Goal: Information Seeking & Learning: Learn about a topic

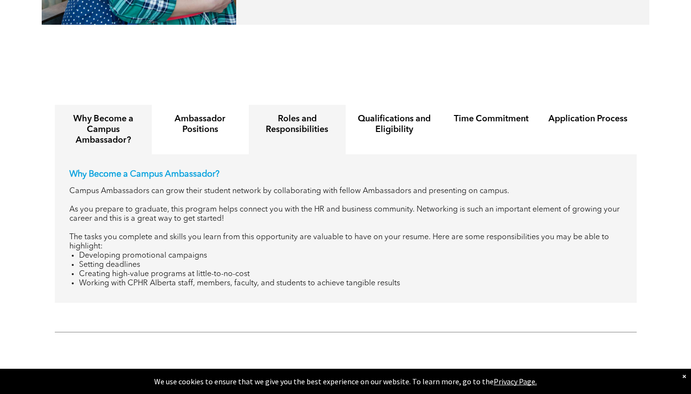
scroll to position [1078, 0]
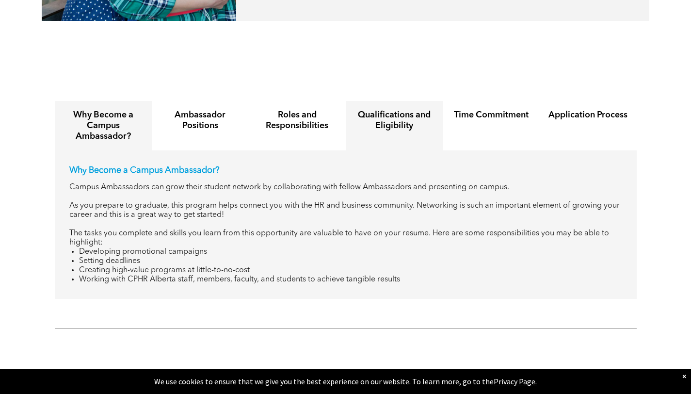
click at [414, 110] on h4 "Qualifications and Eligibility" at bounding box center [394, 120] width 80 height 21
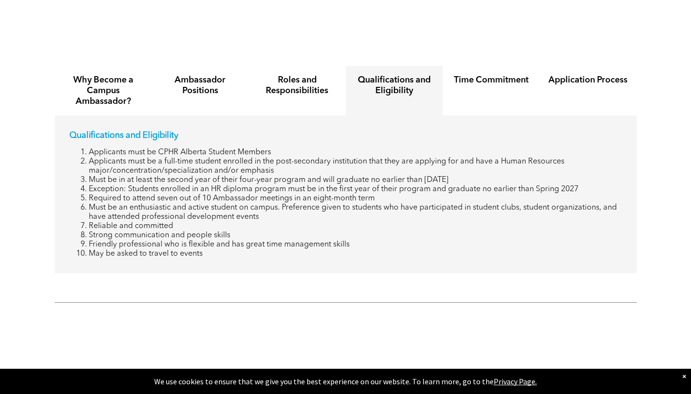
scroll to position [1118, 0]
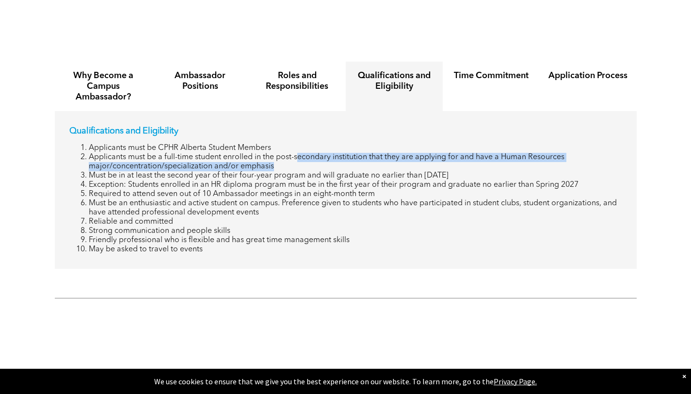
drag, startPoint x: 298, startPoint y: 150, endPoint x: 305, endPoint y: 158, distance: 9.6
click at [305, 157] on li "Applicants must be a full-time student enrolled in the post-secondary instituti…" at bounding box center [355, 162] width 533 height 18
click at [305, 158] on li "Applicants must be a full-time student enrolled in the post-secondary instituti…" at bounding box center [355, 162] width 533 height 18
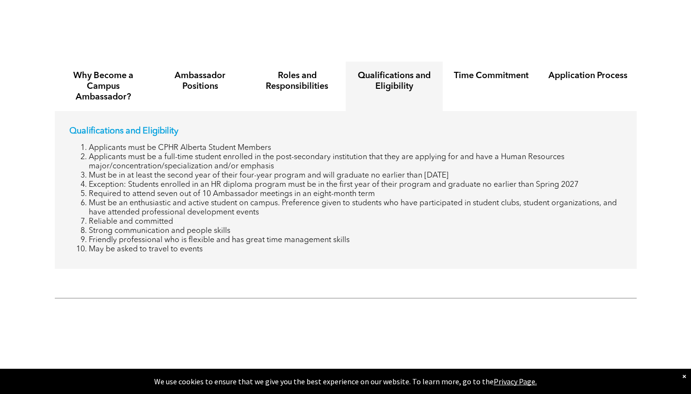
click at [304, 171] on li "Must be in at least the second year of their four-year program and will graduat…" at bounding box center [355, 175] width 533 height 9
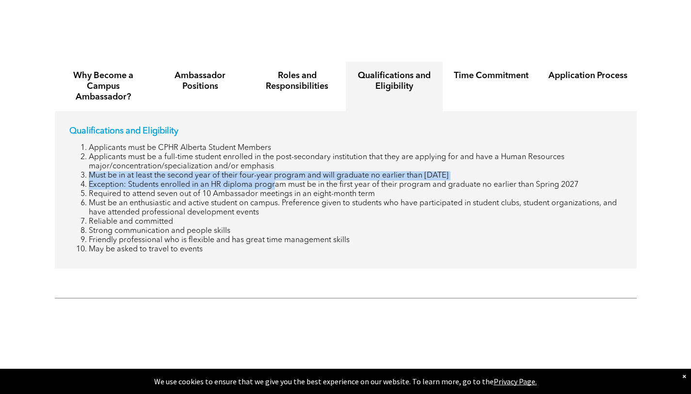
drag, startPoint x: 270, startPoint y: 157, endPoint x: 276, endPoint y: 176, distance: 20.4
click at [276, 176] on ol "Applicants must be CPHR Alberta Student Members Applicants must be a full-time …" at bounding box center [345, 199] width 553 height 111
click at [276, 180] on li "Exception: Students enrolled in an HR diploma program must be in the first year…" at bounding box center [355, 184] width 533 height 9
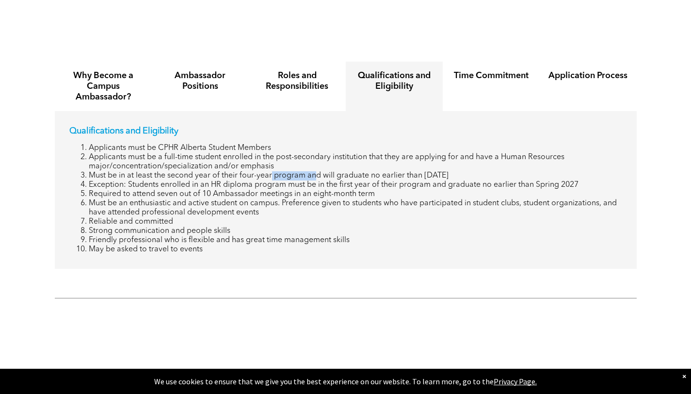
drag, startPoint x: 271, startPoint y: 165, endPoint x: 314, endPoint y: 164, distance: 43.2
click at [315, 171] on li "Must be in at least the second year of their four-year program and will graduat…" at bounding box center [355, 175] width 533 height 9
click at [314, 171] on li "Must be in at least the second year of their four-year program and will graduat…" at bounding box center [355, 175] width 533 height 9
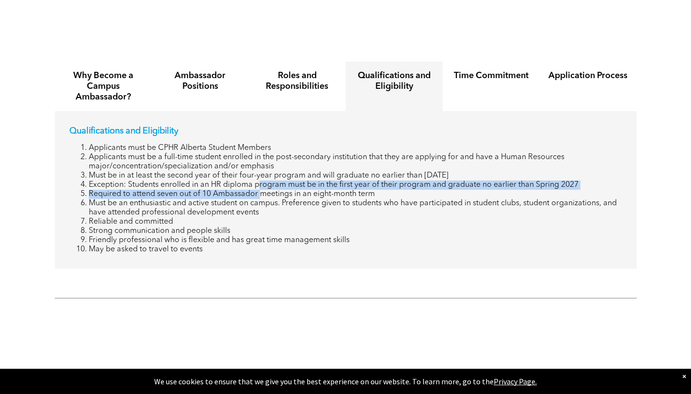
drag, startPoint x: 258, startPoint y: 178, endPoint x: 266, endPoint y: 194, distance: 18.0
click at [266, 193] on ol "Applicants must be CPHR Alberta Student Members Applicants must be a full-time …" at bounding box center [345, 199] width 553 height 111
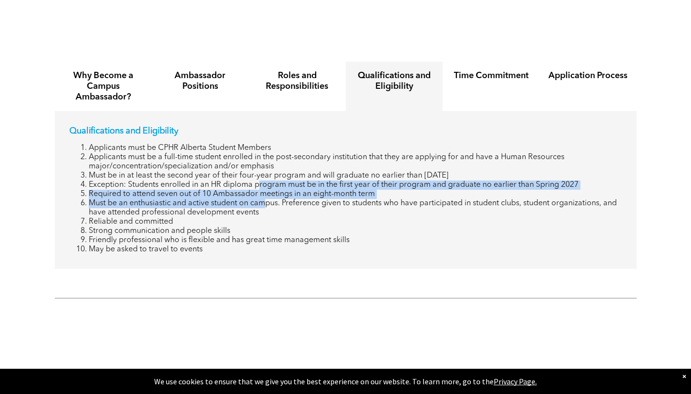
click at [266, 199] on li "Must be an enthusiastic and active student on campus. Preference given to stude…" at bounding box center [355, 208] width 533 height 18
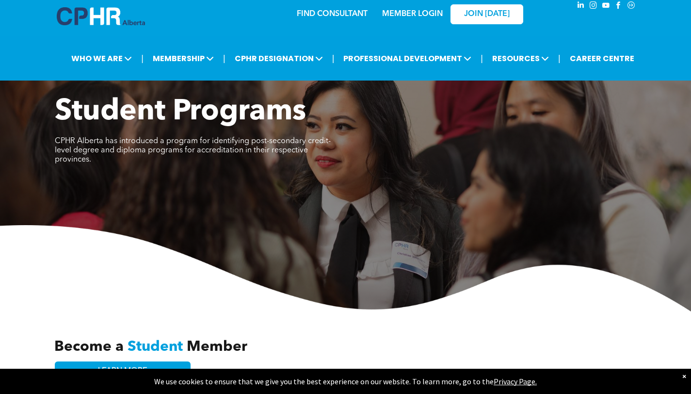
scroll to position [0, 0]
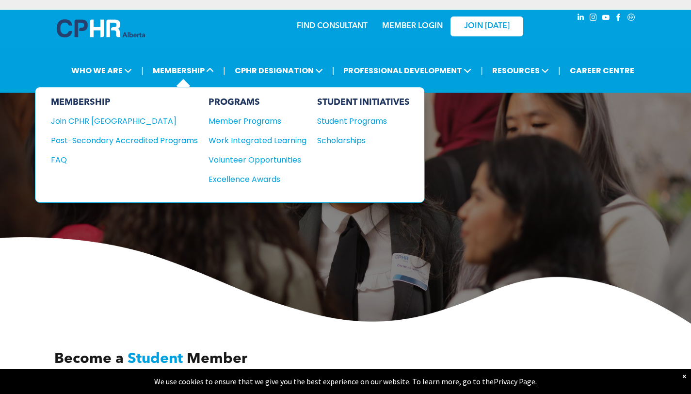
click at [131, 146] on div "MEMBERSHIP Join CPHR [GEOGRAPHIC_DATA] Post-Secondary Accredited Programs FAQ" at bounding box center [124, 145] width 147 height 96
click at [131, 140] on div "Post-Secondary Accredited Programs" at bounding box center [117, 140] width 132 height 12
